Goal: Task Accomplishment & Management: Use online tool/utility

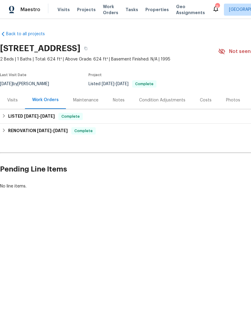
click at [146, 8] on span "Properties" at bounding box center [156, 10] width 23 height 6
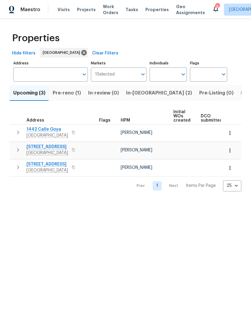
click at [63, 70] on input "Address" at bounding box center [46, 74] width 66 height 14
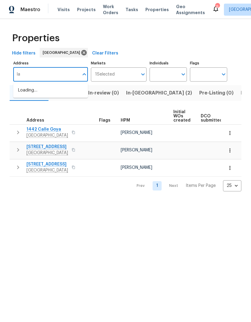
type input "l"
type input "La Cartera"
click at [32, 93] on li "8862 La Cartera St San Diego CA 92129" at bounding box center [50, 90] width 75 height 10
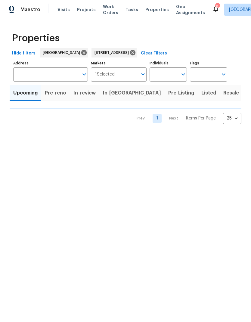
type input "8862 La Cartera St San Diego CA 92129"
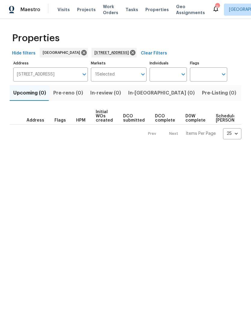
click at [243, 94] on span "Listed (1)" at bounding box center [254, 93] width 22 height 8
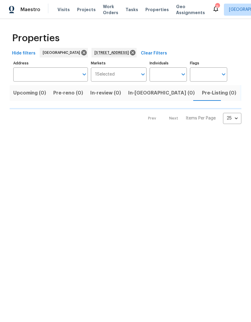
type input "8862 La Cartera St San Diego CA 92129"
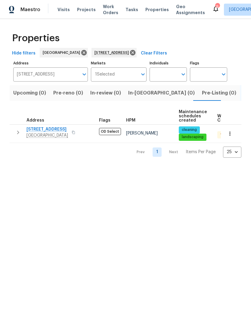
click at [44, 127] on span "8862 La Cartera St" at bounding box center [47, 129] width 42 height 6
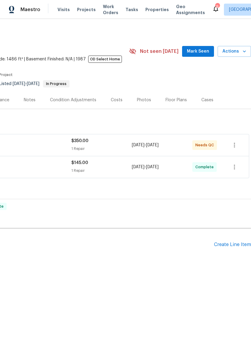
scroll to position [0, 89]
click at [120, 144] on div "$350.00" at bounding box center [101, 141] width 60 height 6
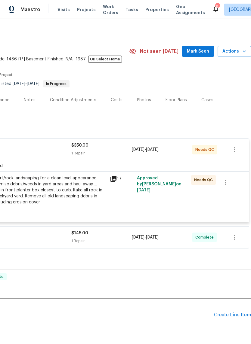
click at [78, 204] on div "Rake all desert/rock landscaping for a clean level appearance. Remove any misc …" at bounding box center [40, 190] width 132 height 30
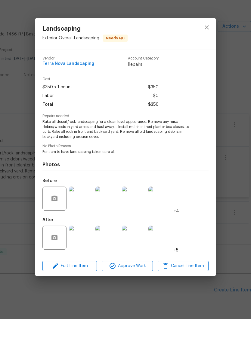
scroll to position [15, 0]
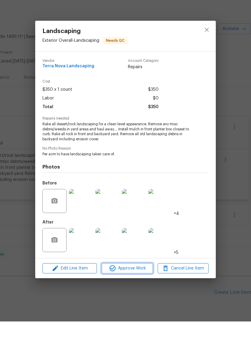
click at [124, 288] on span "Approve Work" at bounding box center [126, 292] width 47 height 8
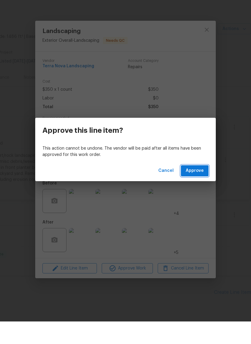
click at [194, 190] on span "Approve" at bounding box center [195, 194] width 18 height 8
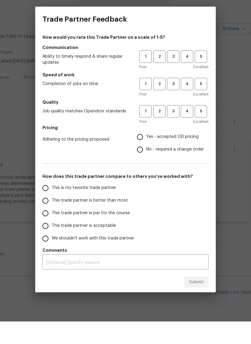
click at [43, 205] on input "This is my favorite trade partner" at bounding box center [45, 211] width 13 height 13
radio input "true"
click at [46, 217] on input "This trade partner is better than most" at bounding box center [45, 223] width 13 height 13
radio input "true"
click at [185, 76] on span "4" at bounding box center [186, 79] width 11 height 7
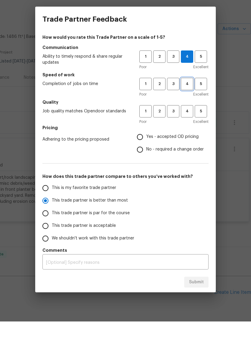
click at [186, 103] on span "4" at bounding box center [186, 106] width 11 height 7
click at [184, 131] on span "4" at bounding box center [186, 134] width 11 height 7
click at [143, 153] on input "Yes - accepted OD pricing" at bounding box center [140, 159] width 13 height 13
click at [197, 301] on span "Submit" at bounding box center [196, 305] width 15 height 8
radio input "false"
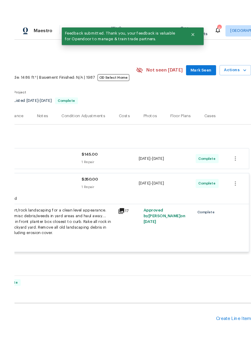
scroll to position [12, 0]
